Goal: Information Seeking & Learning: Compare options

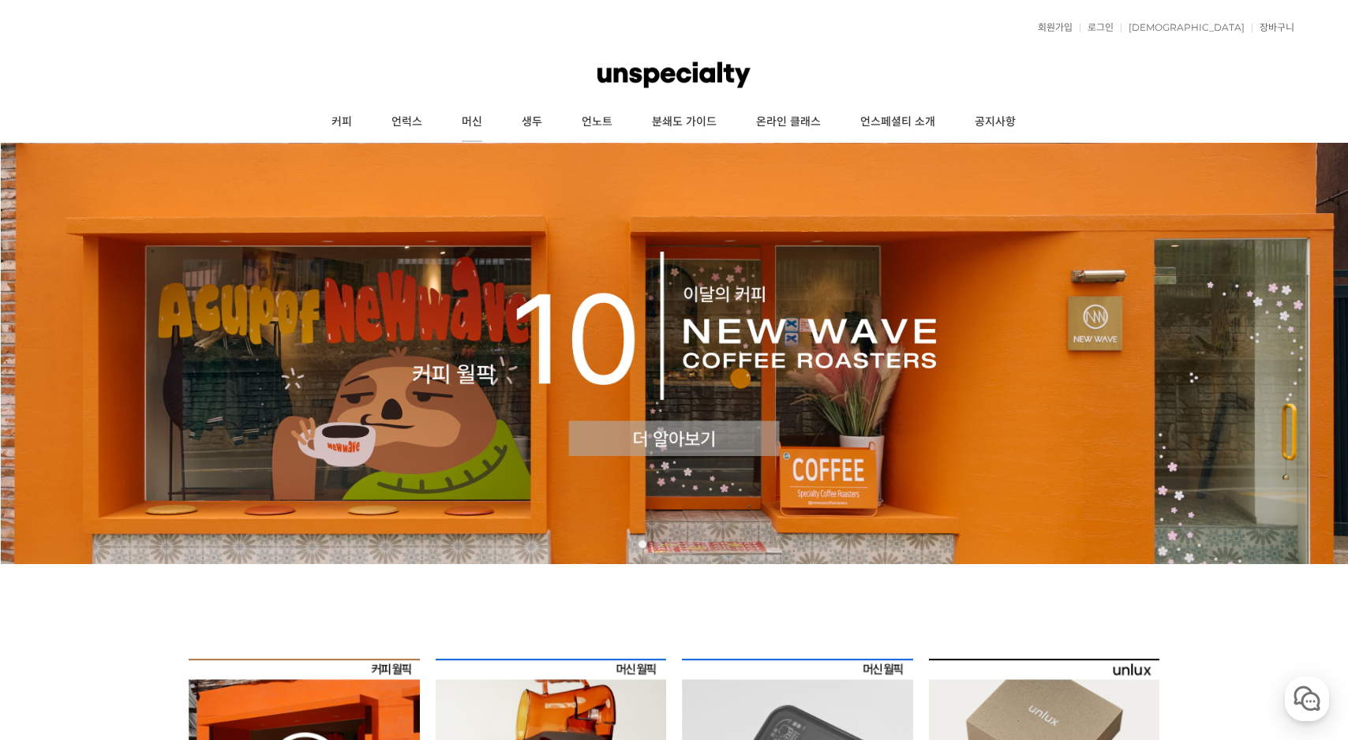
click at [484, 124] on link "머신" at bounding box center [472, 122] width 60 height 39
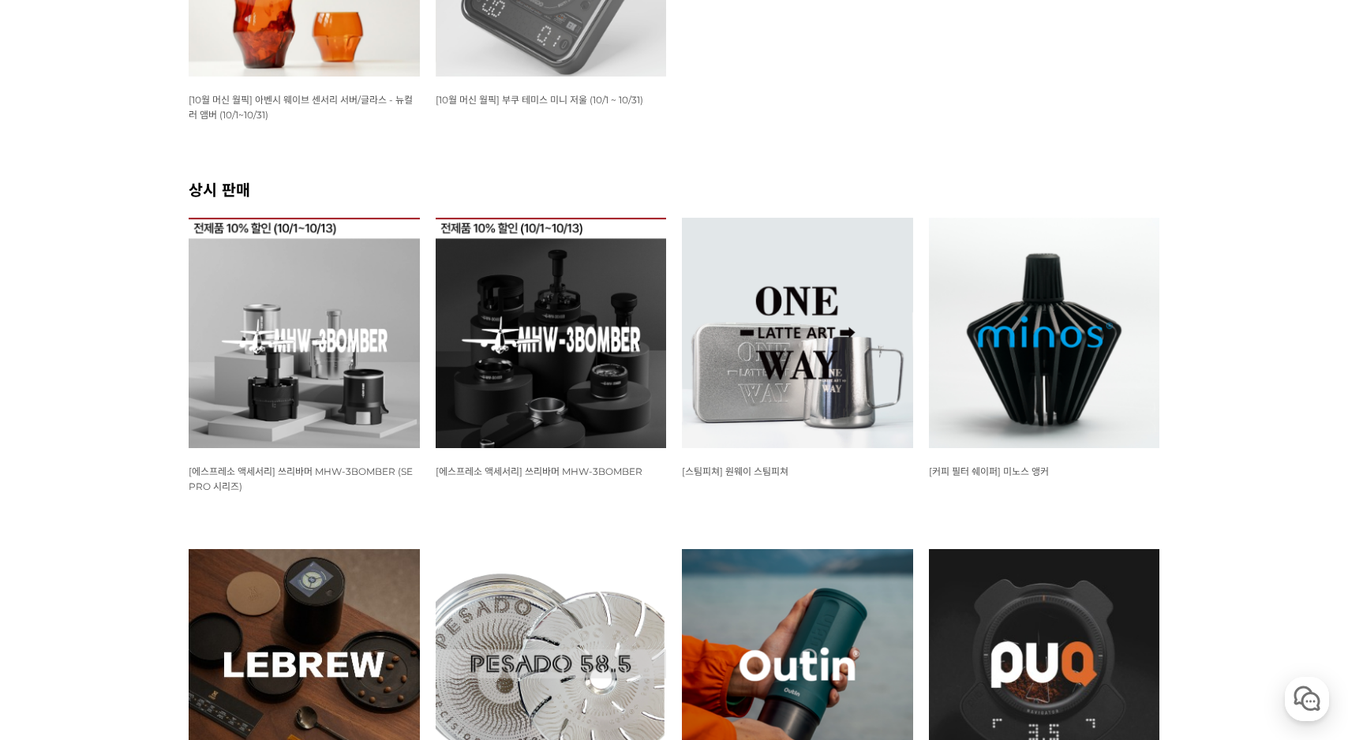
scroll to position [510, 0]
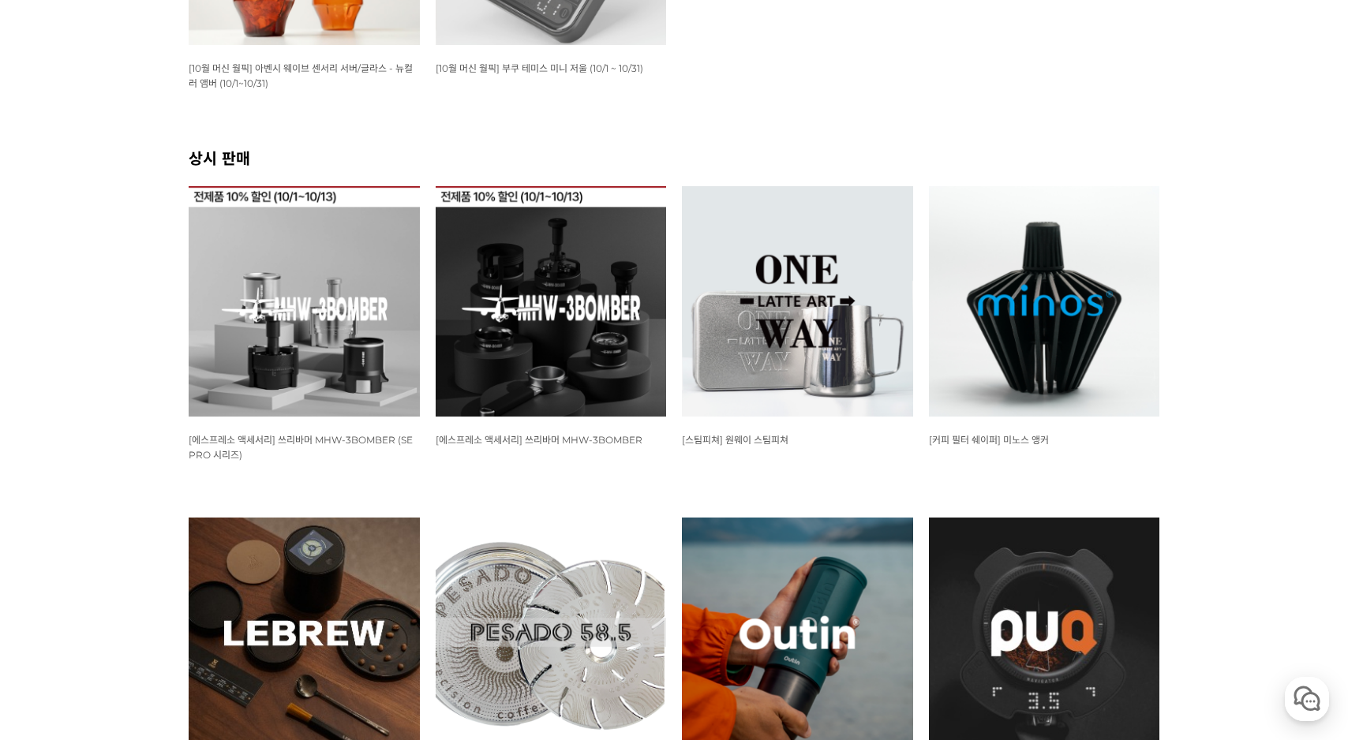
click at [1075, 329] on img at bounding box center [1044, 301] width 231 height 231
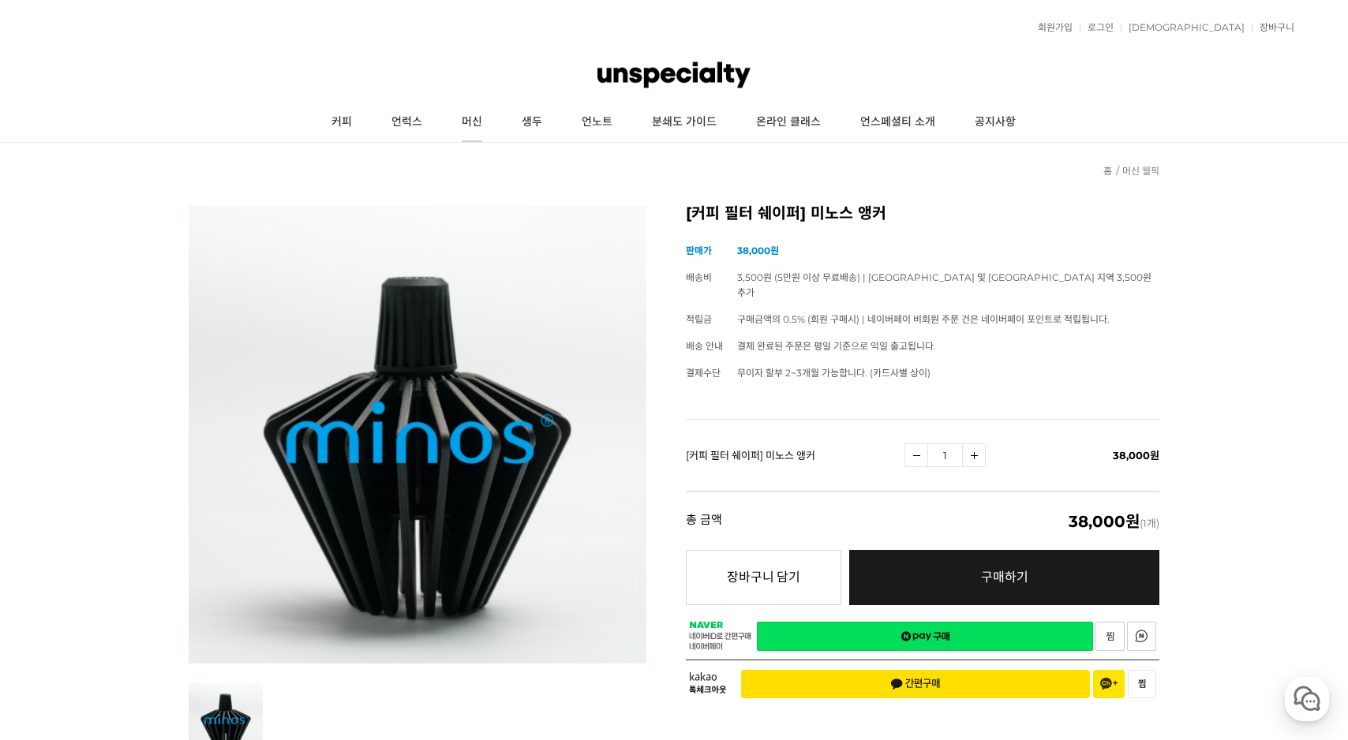
click at [482, 120] on link "머신" at bounding box center [472, 122] width 60 height 39
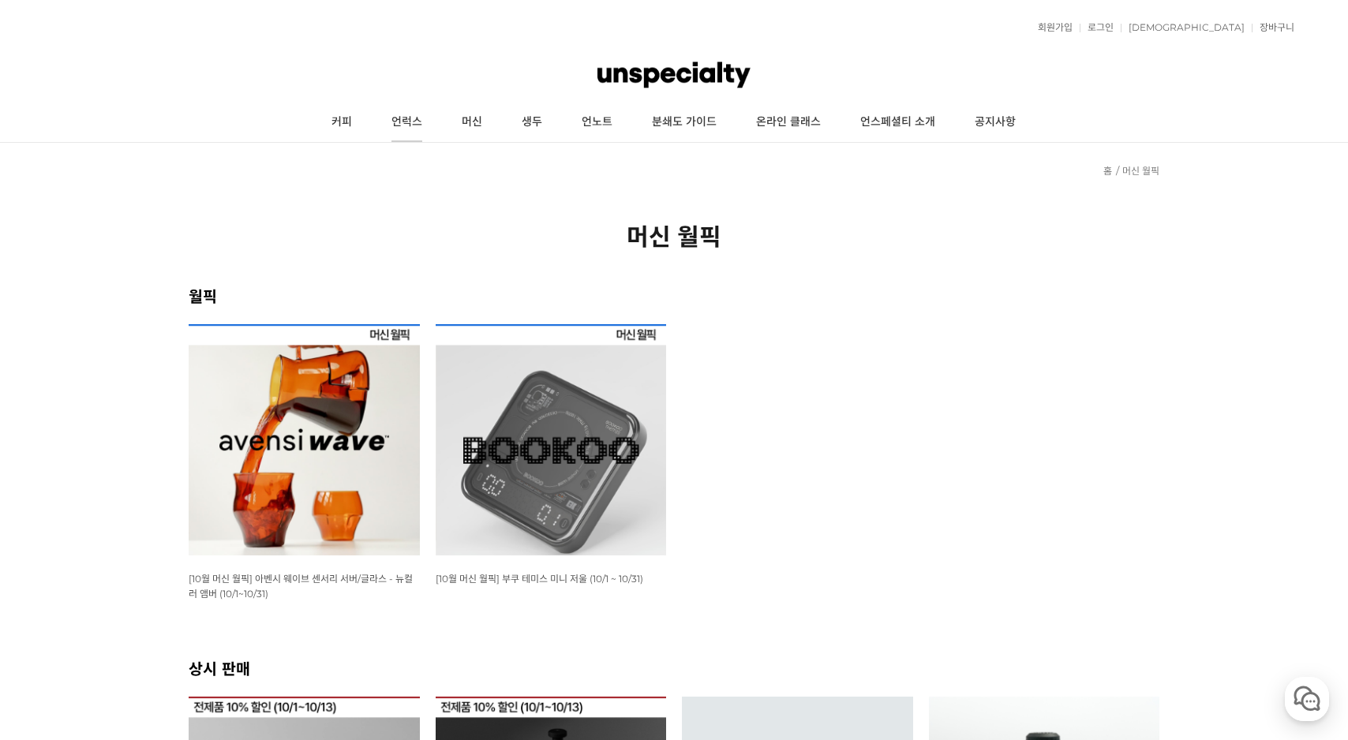
click at [409, 117] on link "언럭스" at bounding box center [407, 122] width 70 height 39
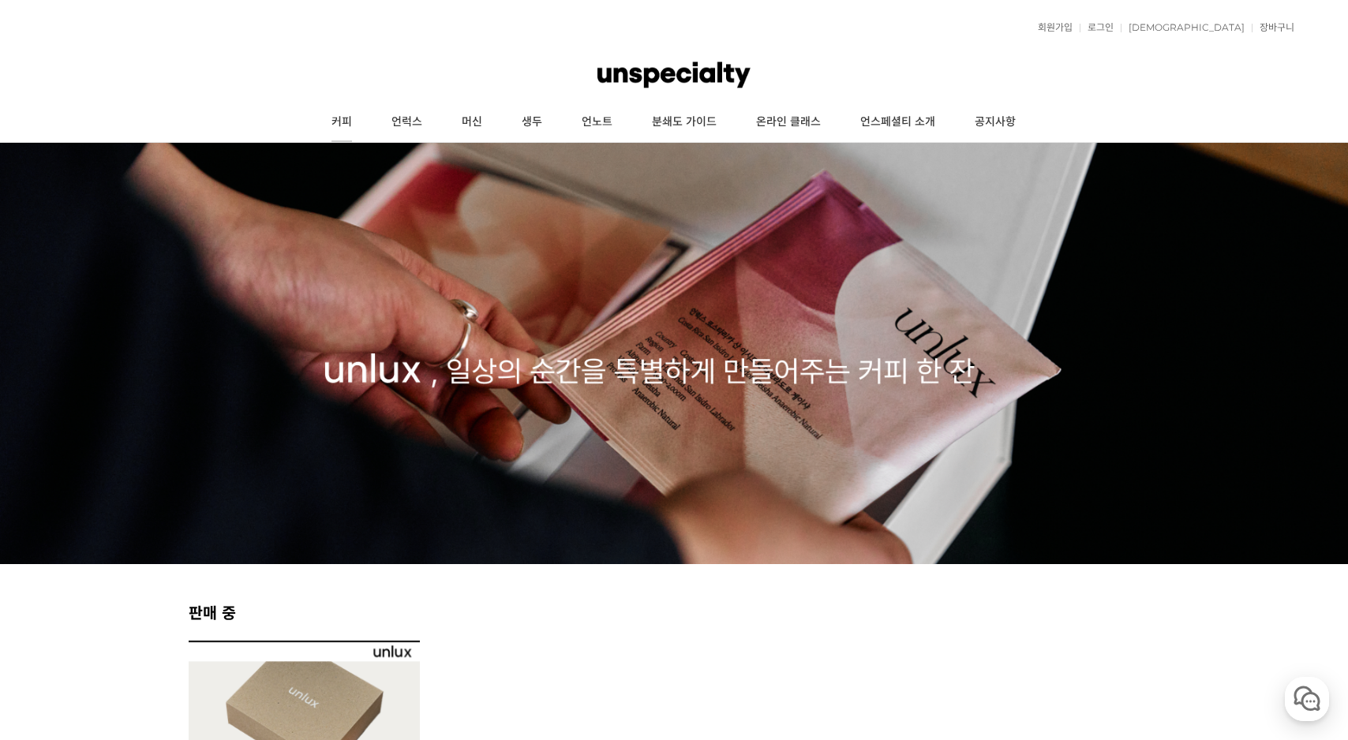
click at [345, 120] on link "커피" at bounding box center [342, 122] width 60 height 39
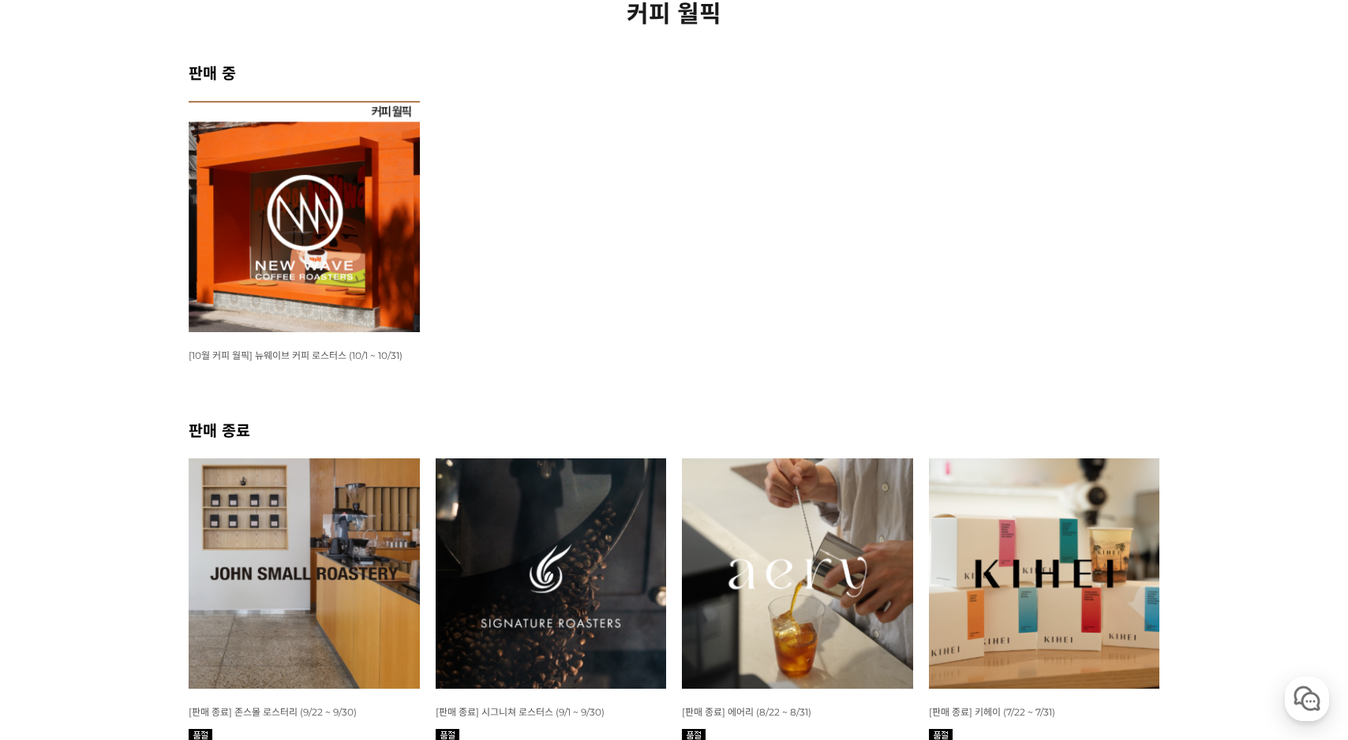
scroll to position [334, 0]
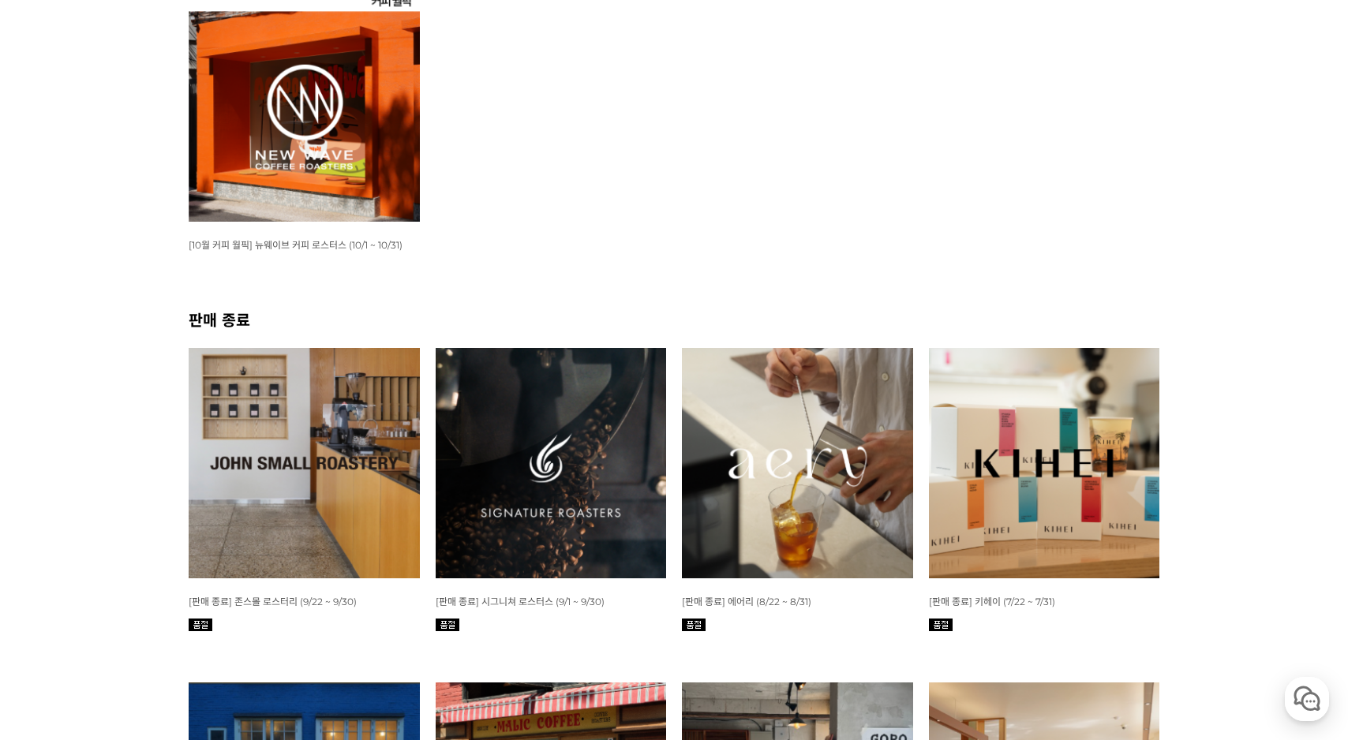
click at [357, 120] on img at bounding box center [304, 106] width 231 height 231
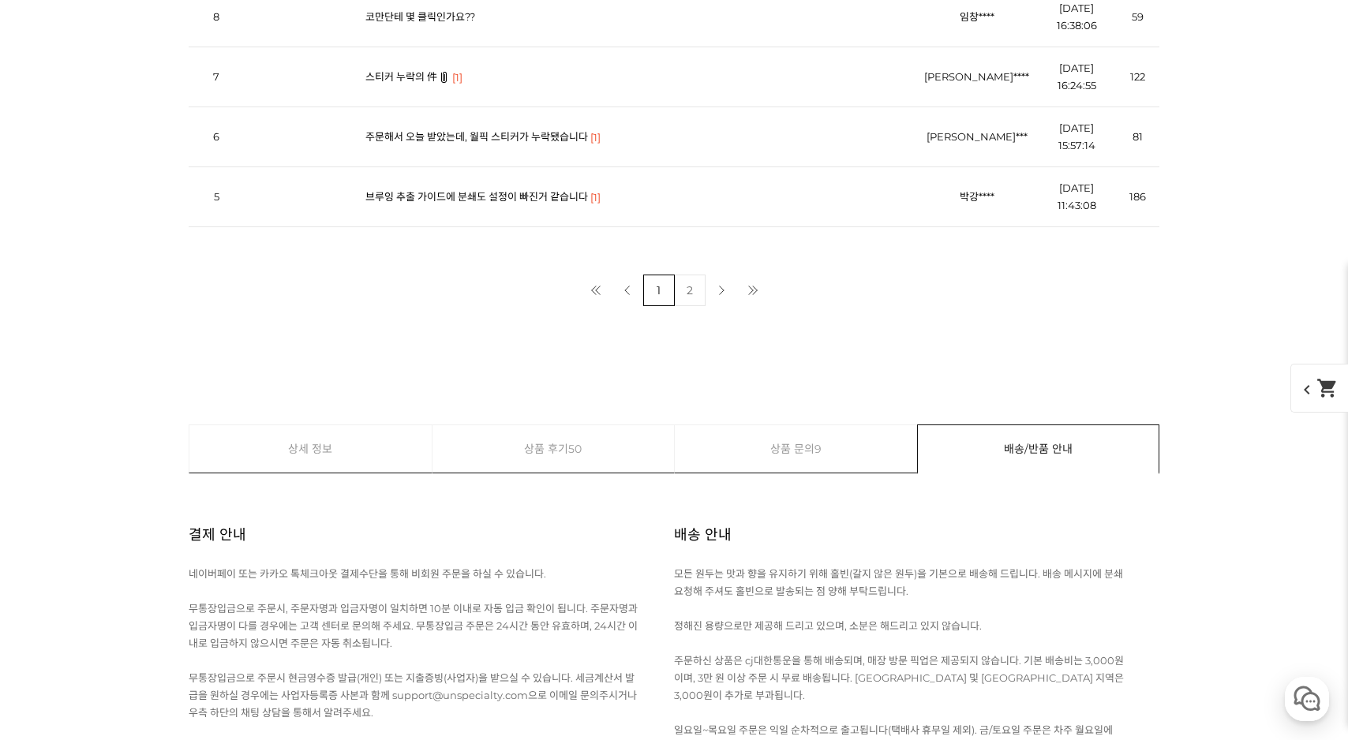
scroll to position [23124, 0]
